Goal: Task Accomplishment & Management: Manage account settings

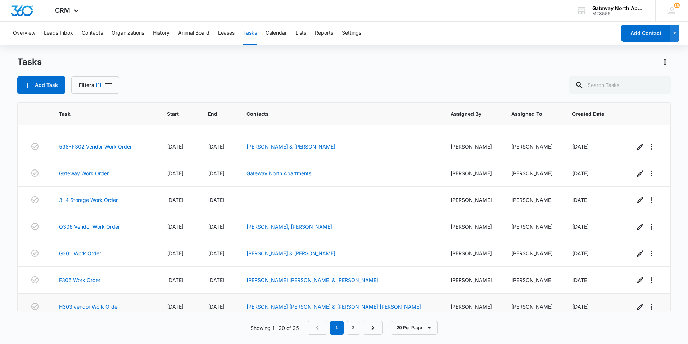
scroll to position [36, 0]
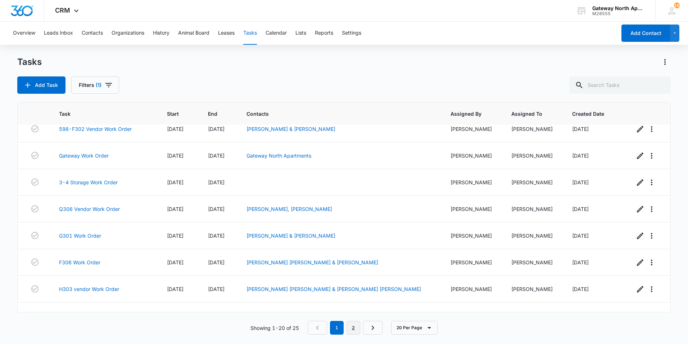
click at [353, 331] on link "2" at bounding box center [354, 327] width 14 height 14
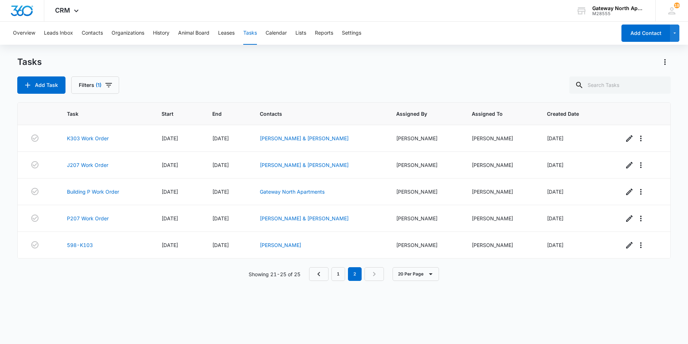
scroll to position [0, 0]
click at [86, 245] on link "598-K103" at bounding box center [80, 245] width 26 height 8
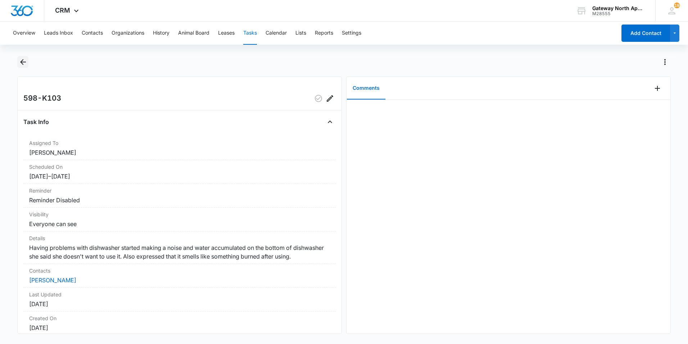
click at [25, 65] on icon "Back" at bounding box center [23, 62] width 9 height 9
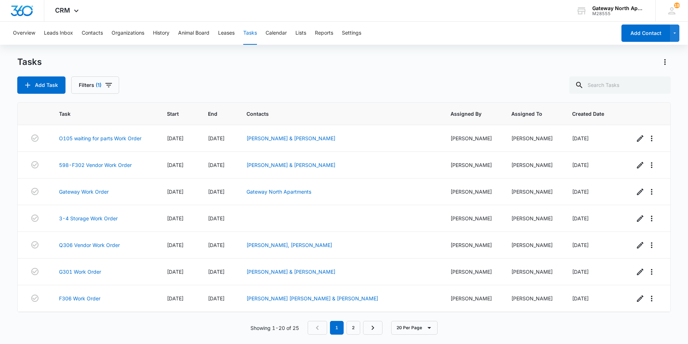
click at [251, 35] on button "Tasks" at bounding box center [250, 33] width 14 height 23
